Goal: Information Seeking & Learning: Learn about a topic

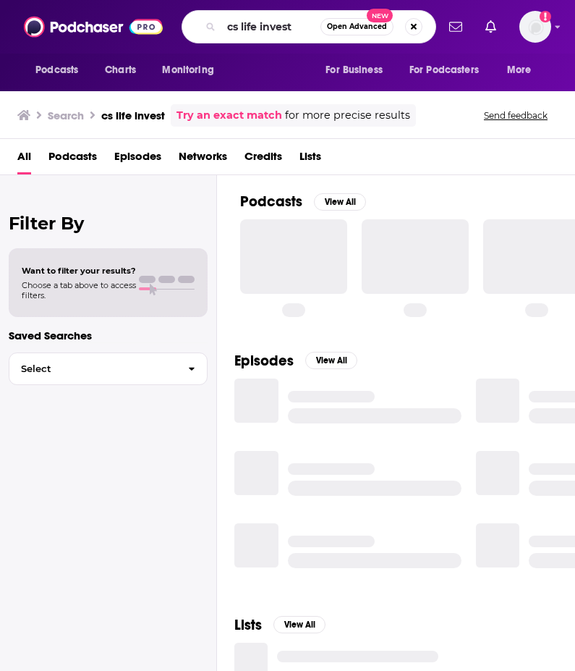
click at [252, 28] on input "cs life invest" at bounding box center [270, 26] width 99 height 23
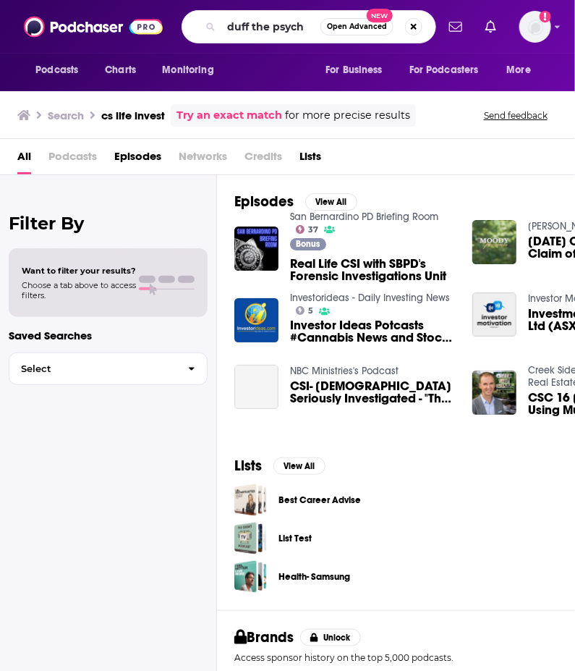
type input "duff the psych"
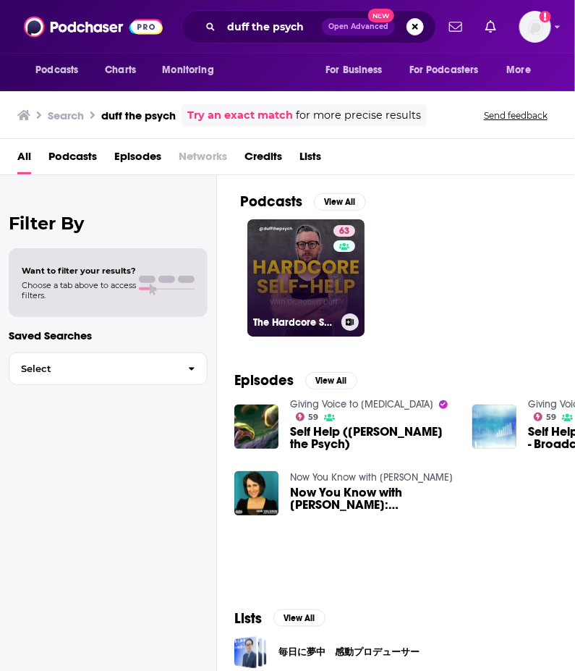
click at [308, 282] on link "63 The Hardcore Self-Help Podcast with [PERSON_NAME] the Psych" at bounding box center [306, 277] width 117 height 117
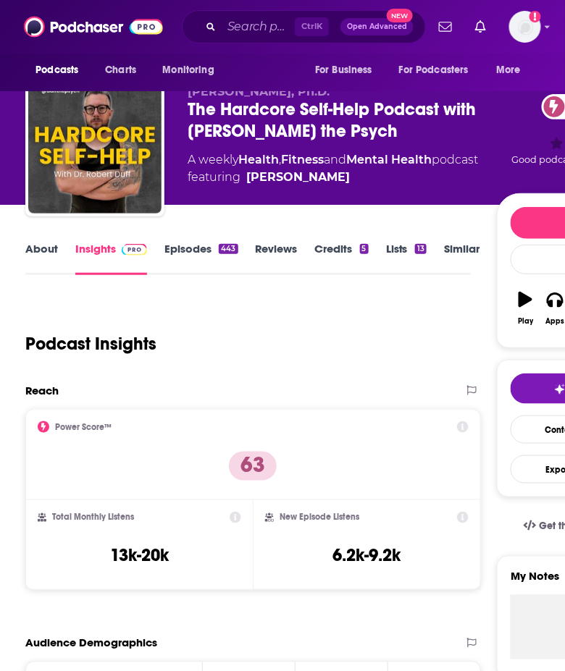
scroll to position [145, 0]
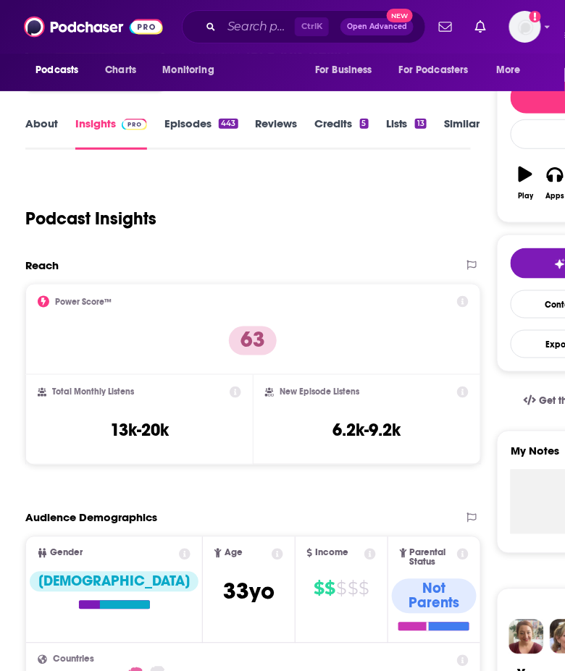
click at [463, 302] on icon at bounding box center [463, 302] width 12 height 12
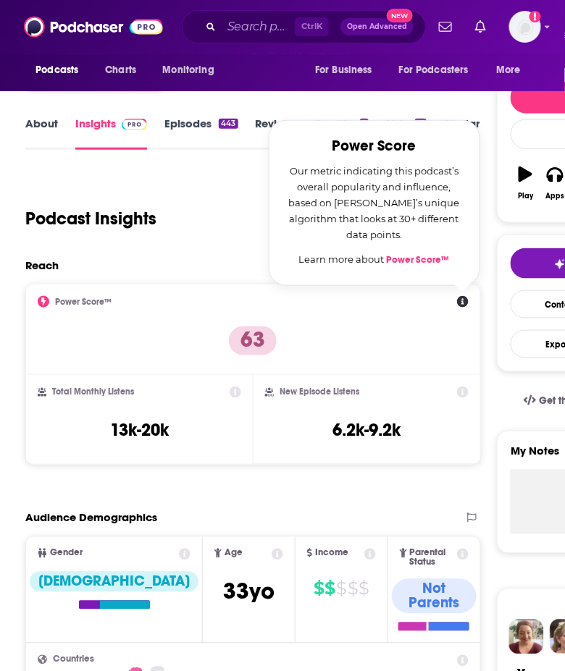
click at [387, 346] on div "Power Score™ Power Score Our metric indicating this podcast’s overall popularit…" at bounding box center [253, 329] width 431 height 67
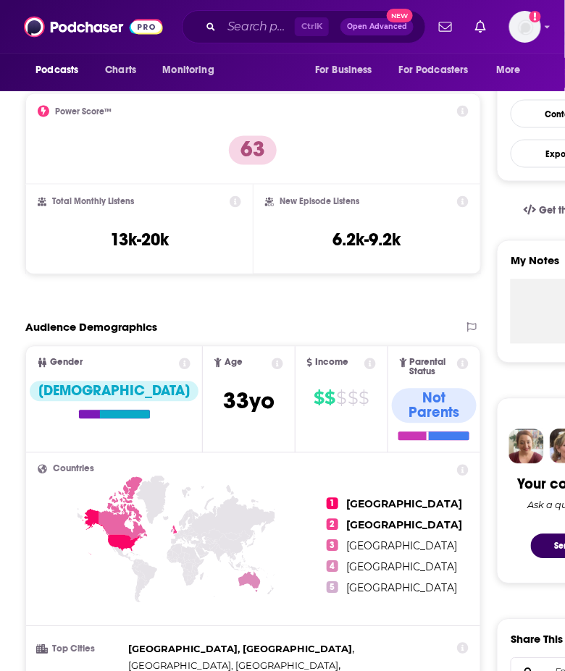
scroll to position [362, 0]
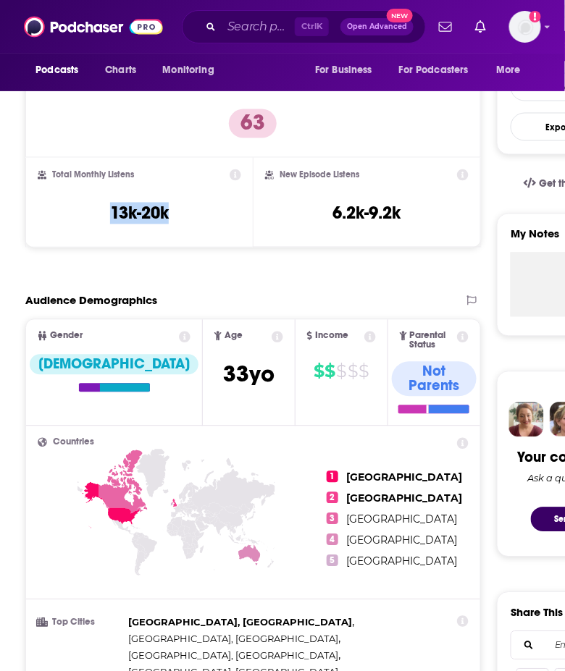
drag, startPoint x: 169, startPoint y: 212, endPoint x: 108, endPoint y: 217, distance: 61.7
click at [108, 217] on div "Total Monthly Listens 13k-20k" at bounding box center [139, 202] width 203 height 67
copy h3 "13k-20k"
click at [261, 26] on input "Search podcasts, credits, & more..." at bounding box center [257, 26] width 73 height 23
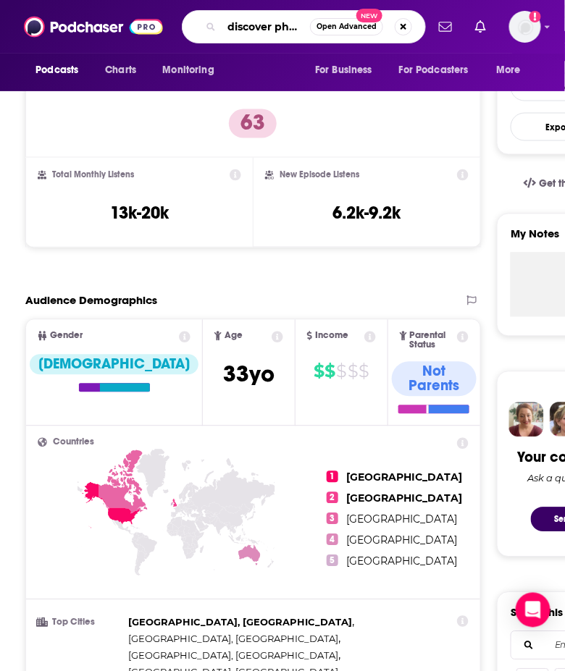
scroll to position [0, 4]
type input "discover pharma"
